Goal: Transaction & Acquisition: Purchase product/service

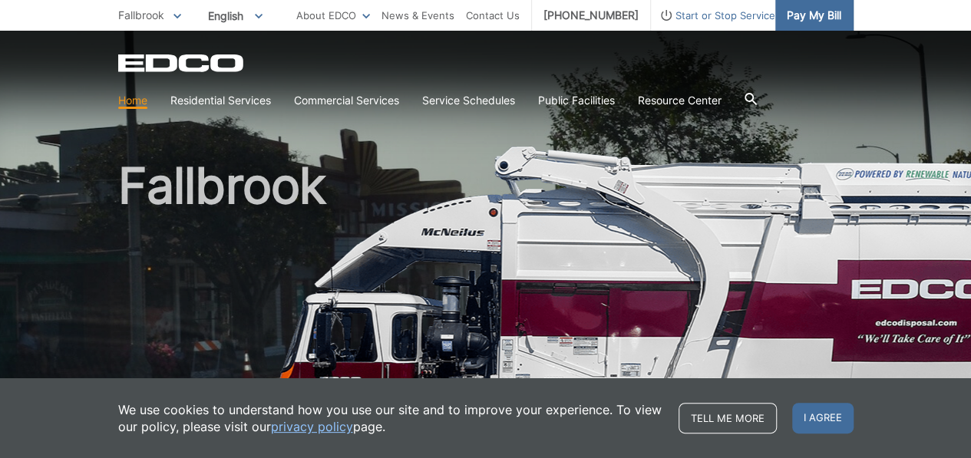
click at [807, 17] on span "Pay My Bill" at bounding box center [813, 15] width 54 height 17
click at [822, 14] on span "Pay My Bill" at bounding box center [813, 15] width 54 height 17
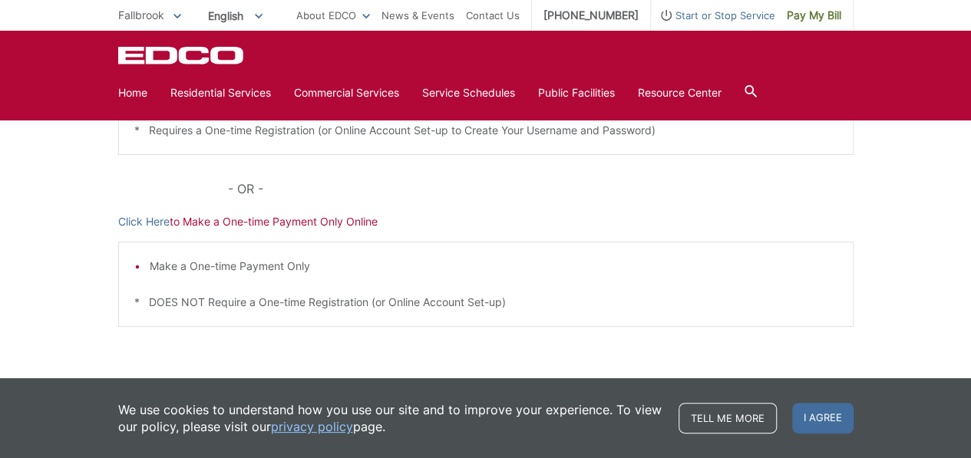
scroll to position [506, 0]
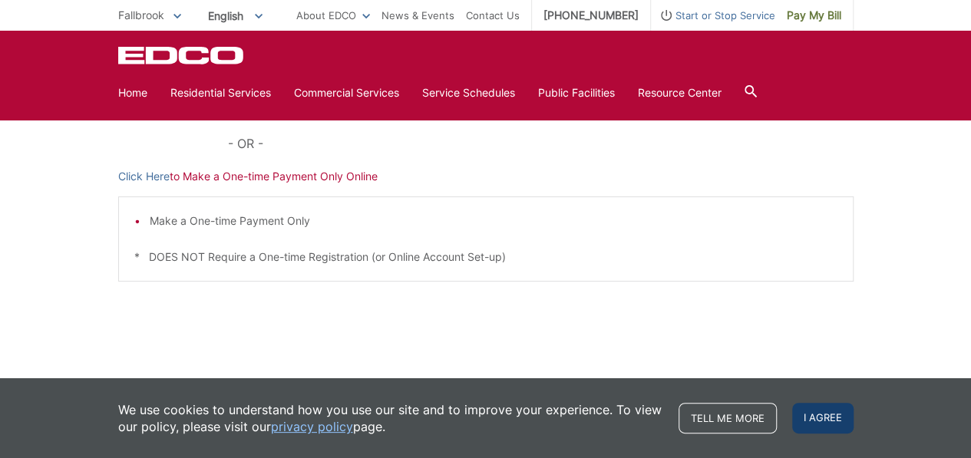
click at [832, 420] on span "I agree" at bounding box center [822, 418] width 61 height 31
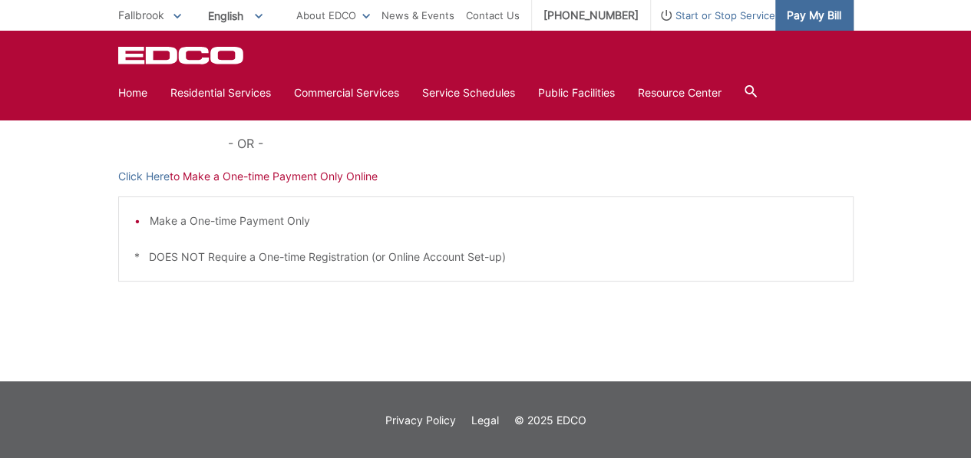
click at [801, 14] on span "Pay My Bill" at bounding box center [813, 15] width 54 height 17
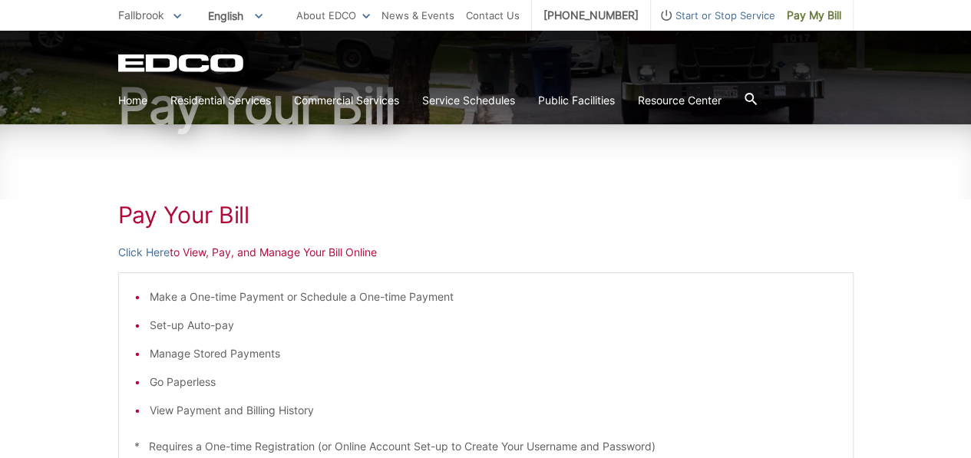
scroll to position [153, 0]
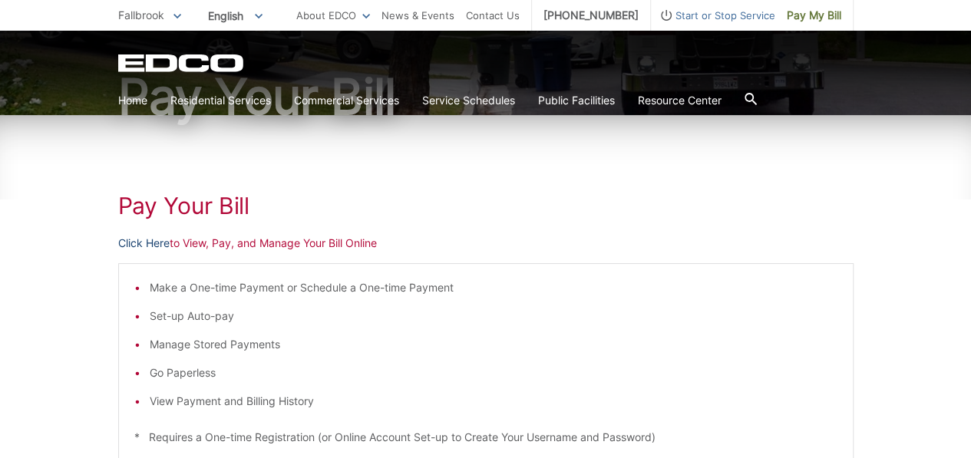
click at [140, 245] on link "Click Here" at bounding box center [143, 243] width 51 height 17
